Goal: Task Accomplishment & Management: Use online tool/utility

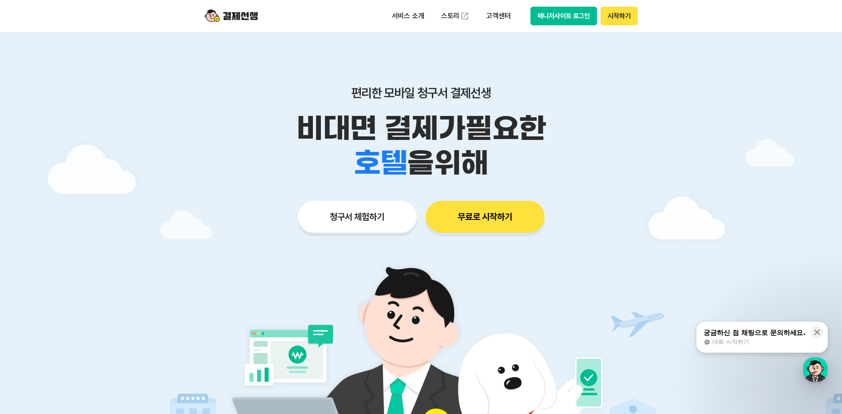
click at [492, 222] on button "무료로 시작하기" at bounding box center [485, 217] width 119 height 32
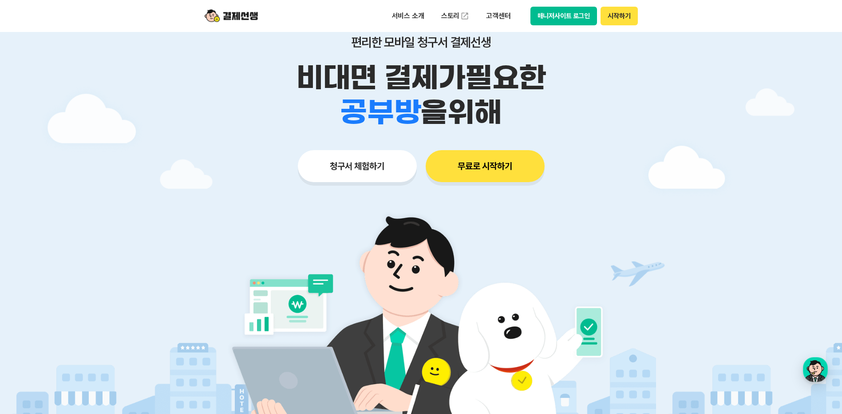
scroll to position [44, 0]
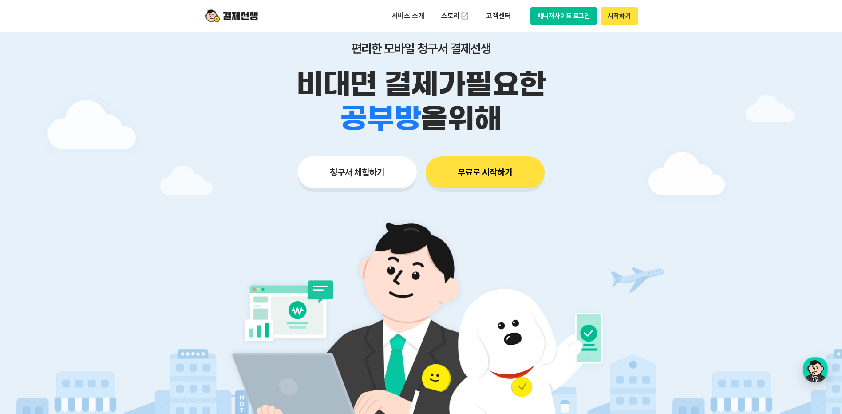
click at [354, 175] on button "청구서 체험하기" at bounding box center [357, 172] width 119 height 32
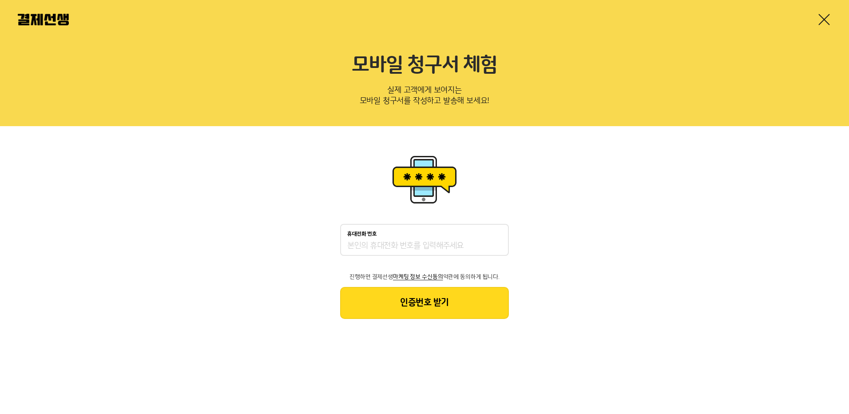
click at [405, 241] on input "휴대전화 번호" at bounding box center [424, 246] width 155 height 11
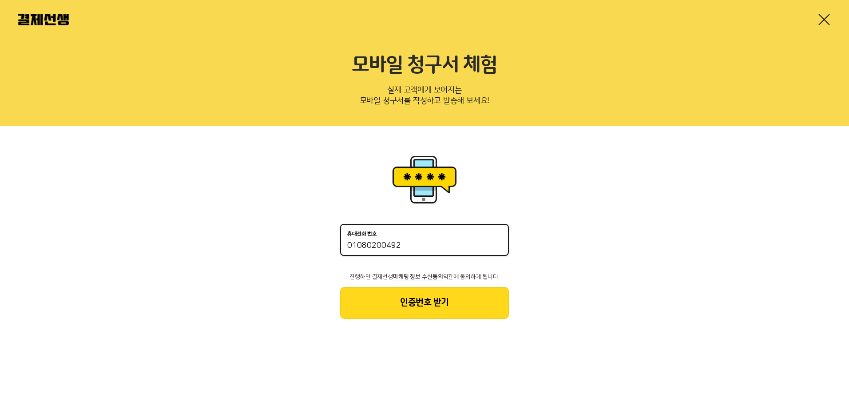
type input "01080200492"
click at [444, 287] on button "인증번호 받기" at bounding box center [424, 303] width 169 height 32
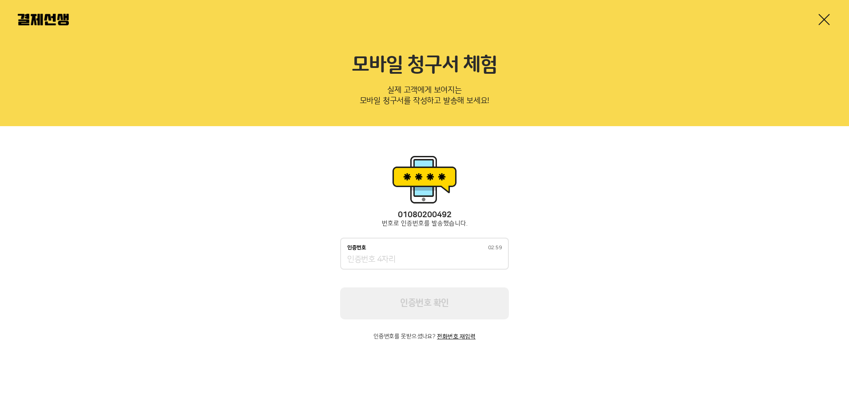
click at [396, 254] on input "인증번호 02:59" at bounding box center [424, 259] width 155 height 11
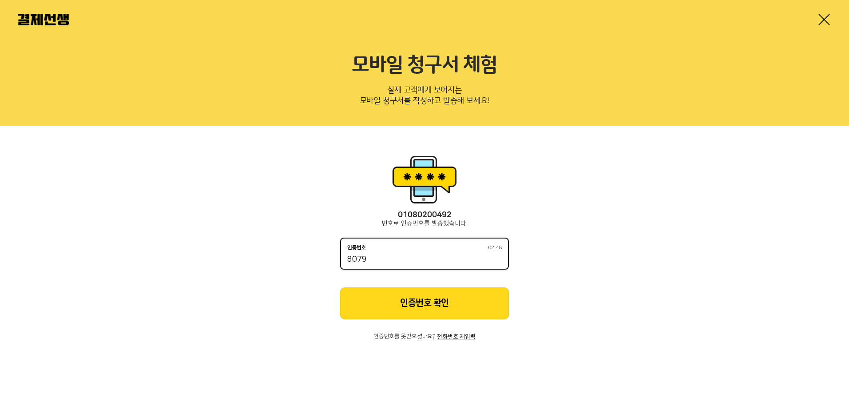
type input "8079"
click at [438, 287] on button "인증번호 확인" at bounding box center [424, 303] width 169 height 32
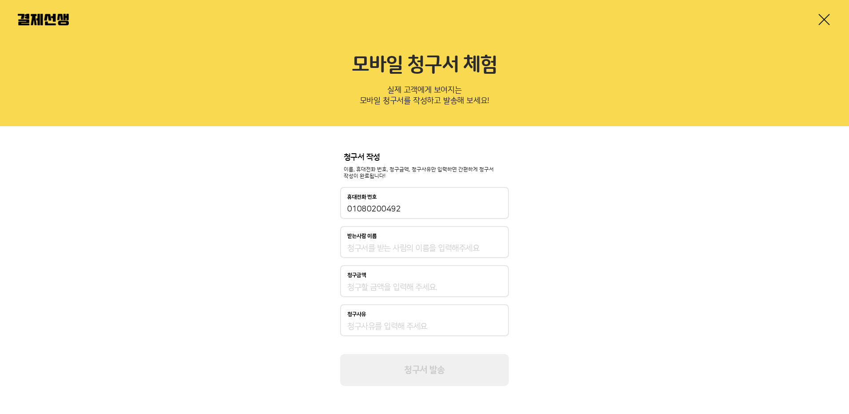
click at [472, 246] on input "받는사람 이름" at bounding box center [424, 248] width 155 height 11
type input "정민주"
type input "1,000"
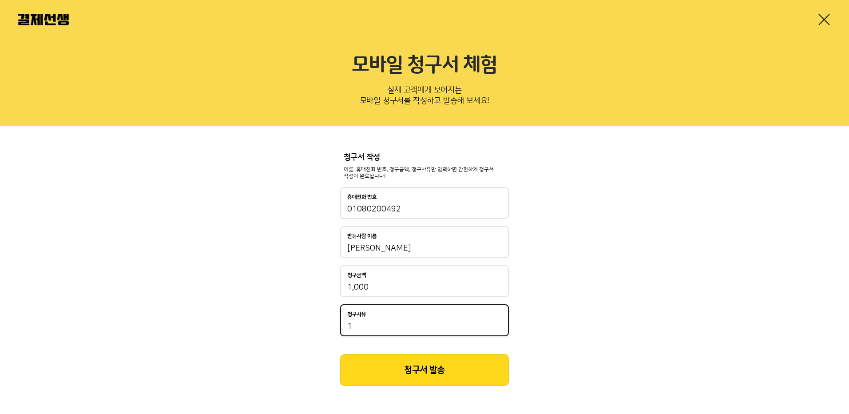
type input "1"
click at [472, 361] on button "청구서 발송" at bounding box center [424, 370] width 169 height 32
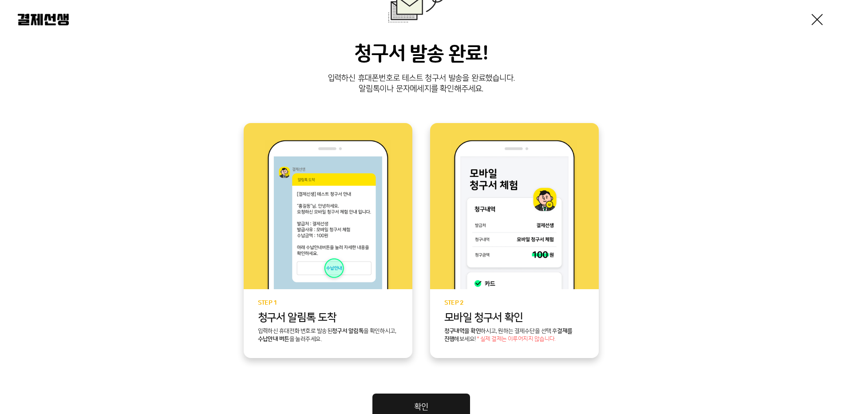
scroll to position [133, 0]
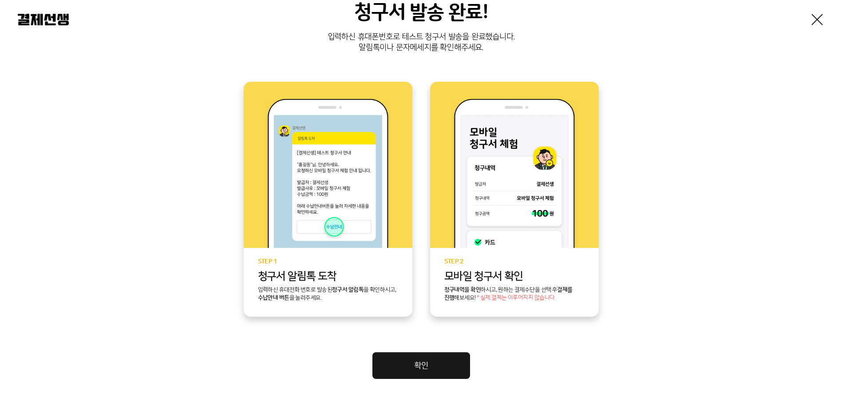
click at [407, 363] on link "확인" at bounding box center [422, 365] width 98 height 27
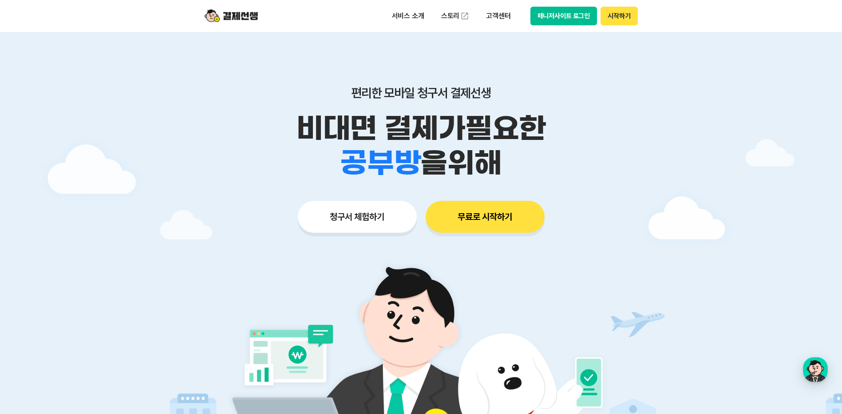
click at [565, 16] on button "매니저사이트 로그인" at bounding box center [564, 16] width 67 height 19
click at [621, 16] on button "시작하기" at bounding box center [619, 16] width 37 height 19
click at [377, 219] on button "청구서 체험하기" at bounding box center [357, 217] width 119 height 32
